Goal: Check status: Check status

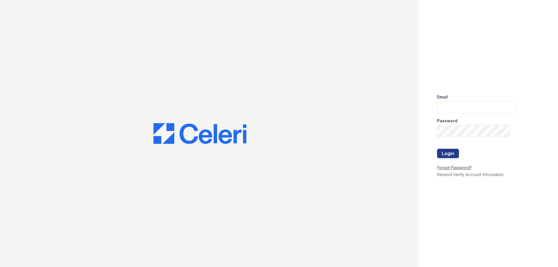
type input "arrivestreetervilleleasing@trinity-pm.com"
click at [444, 168] on link "Forgot Password?" at bounding box center [454, 167] width 35 height 5
click at [438, 153] on button "Login" at bounding box center [448, 153] width 22 height 9
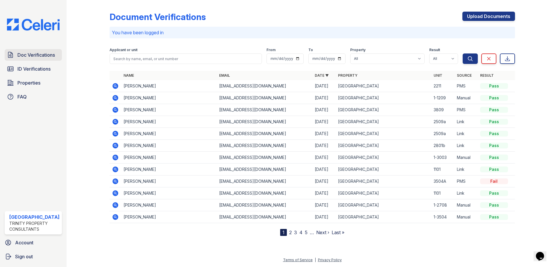
click at [51, 56] on span "Doc Verifications" at bounding box center [35, 54] width 37 height 7
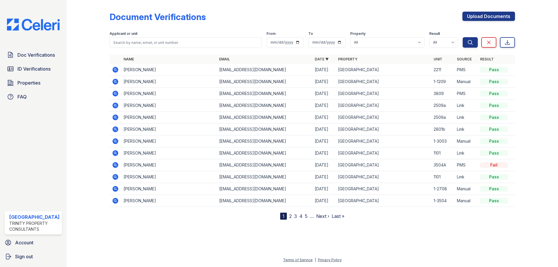
click at [221, 60] on link "Email" at bounding box center [224, 59] width 11 height 4
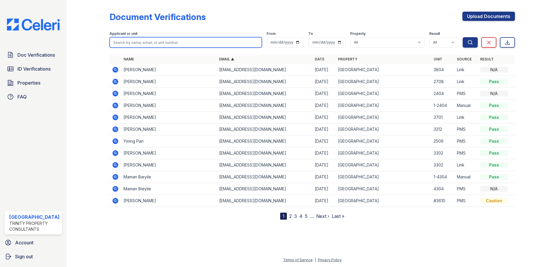
click at [197, 39] on input "search" at bounding box center [186, 42] width 152 height 10
type input "gabriel"
click at [463, 37] on button "Search" at bounding box center [470, 42] width 15 height 10
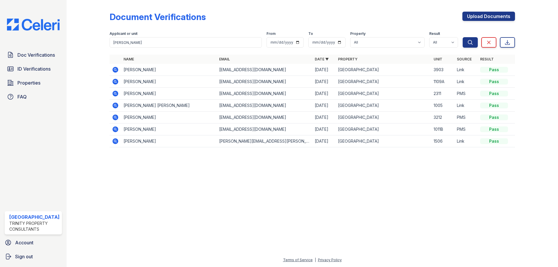
click at [115, 69] on icon at bounding box center [114, 69] width 1 height 1
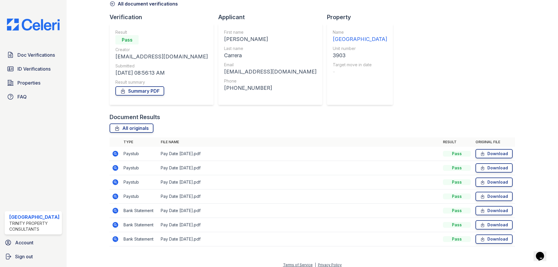
scroll to position [35, 0]
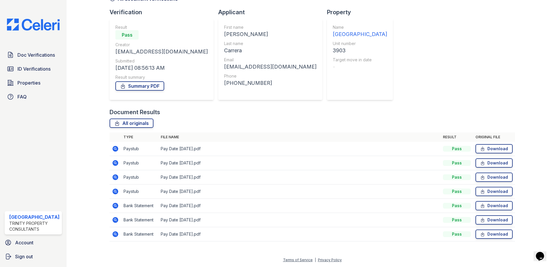
click at [115, 176] on icon at bounding box center [115, 177] width 6 height 6
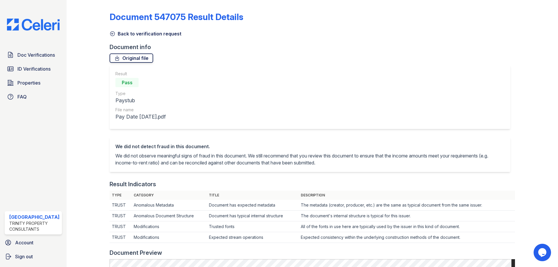
click at [133, 57] on link "Original file" at bounding box center [132, 57] width 44 height 9
click at [111, 31] on icon at bounding box center [113, 34] width 6 height 6
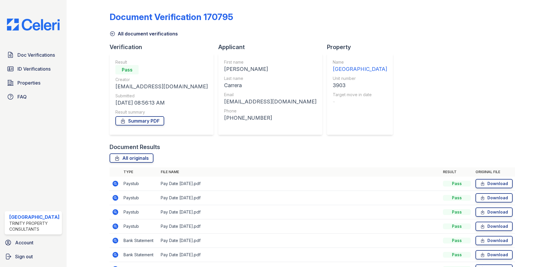
click at [116, 198] on icon at bounding box center [115, 198] width 6 height 6
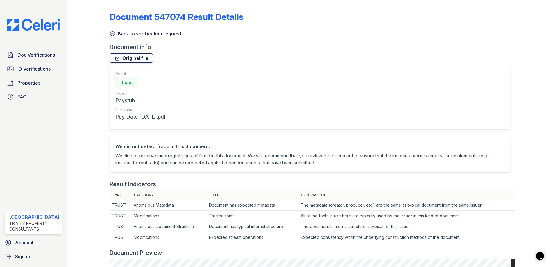
click at [134, 62] on link "Original file" at bounding box center [132, 57] width 44 height 9
click at [111, 31] on link "Back to verification request" at bounding box center [146, 33] width 72 height 7
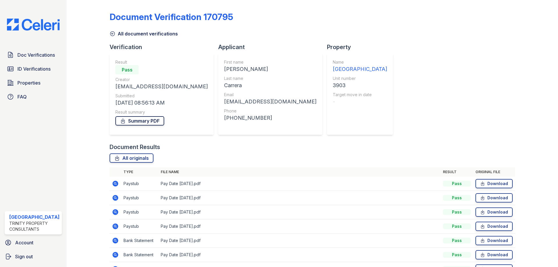
click at [156, 120] on link "Summary PDF" at bounding box center [139, 120] width 49 height 9
